Goal: Information Seeking & Learning: Find specific page/section

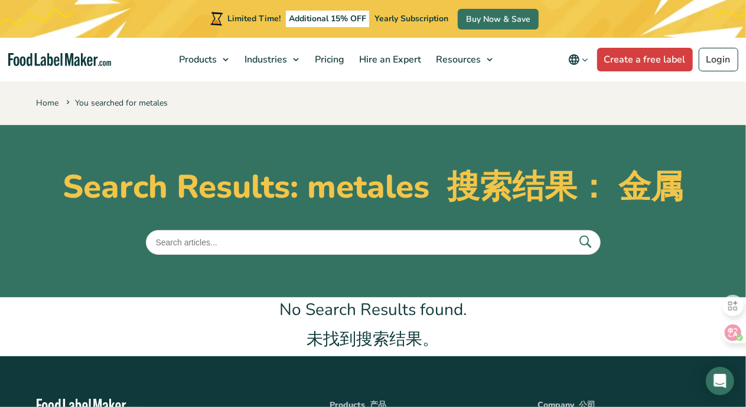
click at [164, 245] on input "text" at bounding box center [373, 242] width 455 height 25
type input "microorganismos"
click at [587, 242] on icon "submit" at bounding box center [585, 242] width 18 height 18
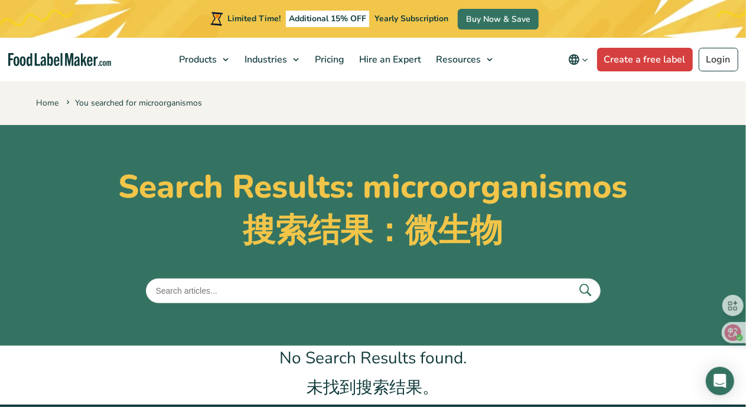
drag, startPoint x: 236, startPoint y: 289, endPoint x: 0, endPoint y: 257, distance: 237.7
click at [0, 257] on section "Search Results: microorganismos 搜索结果：微生物" at bounding box center [373, 235] width 746 height 221
type input "hygiene"
click at [573, 281] on button "submit" at bounding box center [585, 290] width 25 height 19
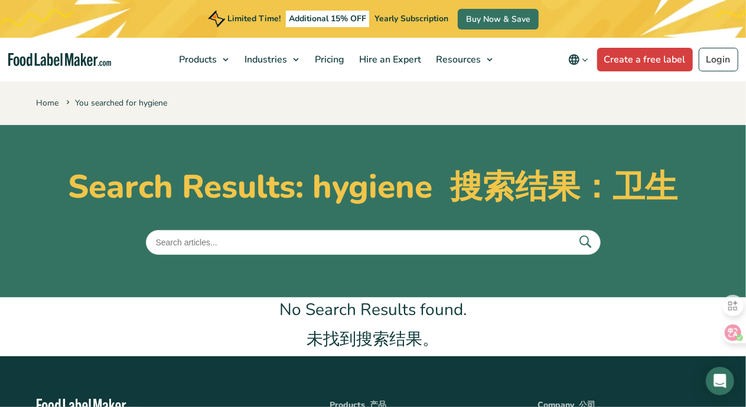
click at [178, 243] on input "text" at bounding box center [373, 242] width 455 height 25
type input "higiene"
click at [573, 233] on button "submit" at bounding box center [585, 242] width 25 height 19
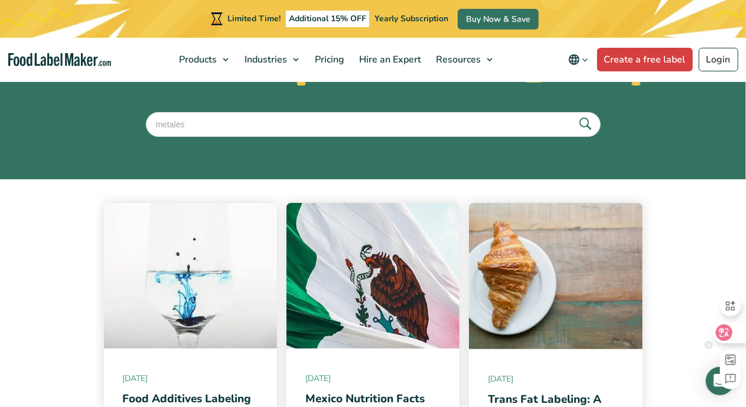
click at [730, 331] on icon at bounding box center [724, 333] width 12 height 12
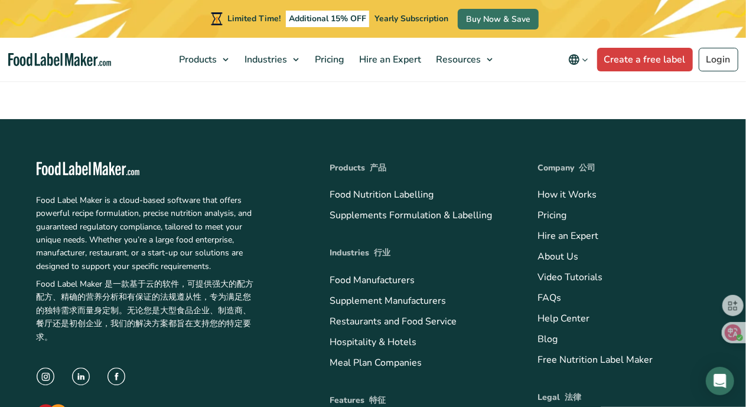
scroll to position [1315, 0]
